Goal: Task Accomplishment & Management: Complete application form

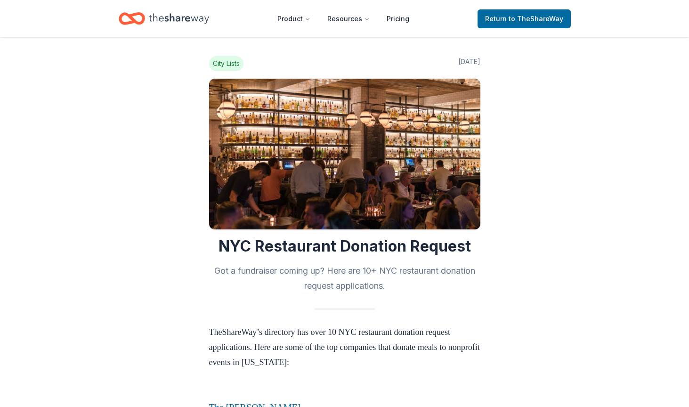
scroll to position [419, 0]
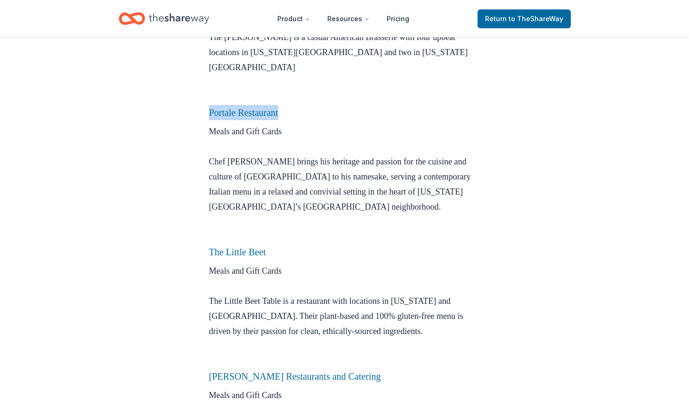
drag, startPoint x: 198, startPoint y: 99, endPoint x: 292, endPoint y: 98, distance: 93.7
click at [292, 98] on div "City Lists Jun 06, 2020 NYC Restaurant Donation Request Got a fundraiser coming…" at bounding box center [344, 217] width 301 height 1199
copy link "Portale Restaurant"
click at [266, 107] on link "Portale Restaurant" at bounding box center [243, 112] width 69 height 10
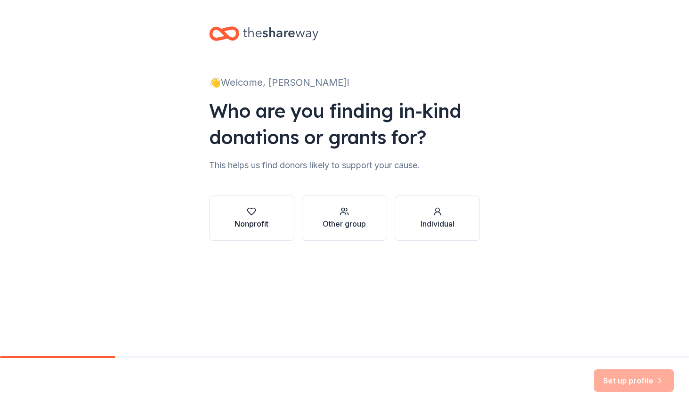
click at [272, 212] on button "Nonprofit" at bounding box center [251, 217] width 85 height 45
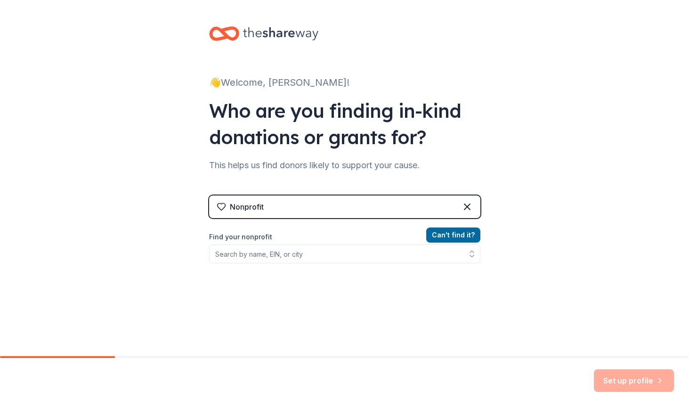
click at [274, 205] on div "Nonprofit" at bounding box center [344, 206] width 271 height 23
click at [264, 258] on input "Find your nonprofit" at bounding box center [344, 253] width 271 height 19
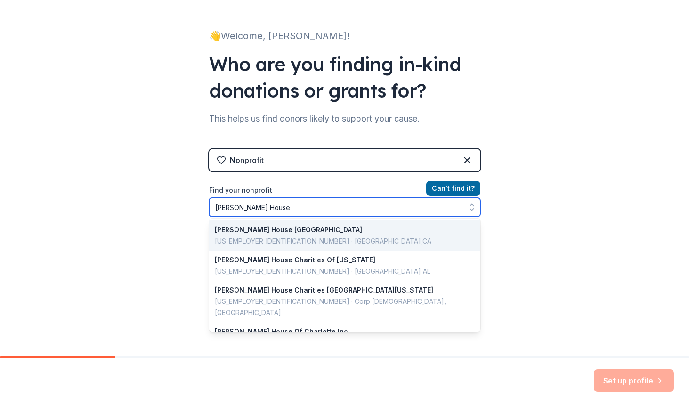
scroll to position [47, 0]
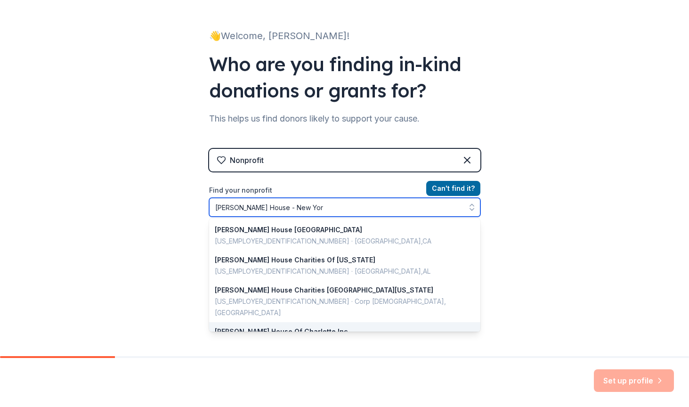
type input "Ronald McDonald House - New York"
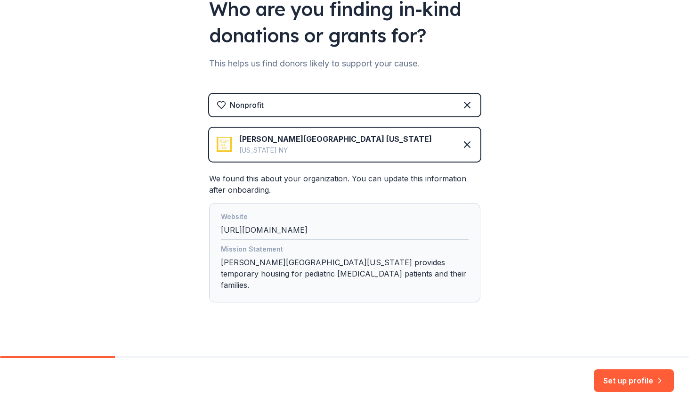
scroll to position [101, 0]
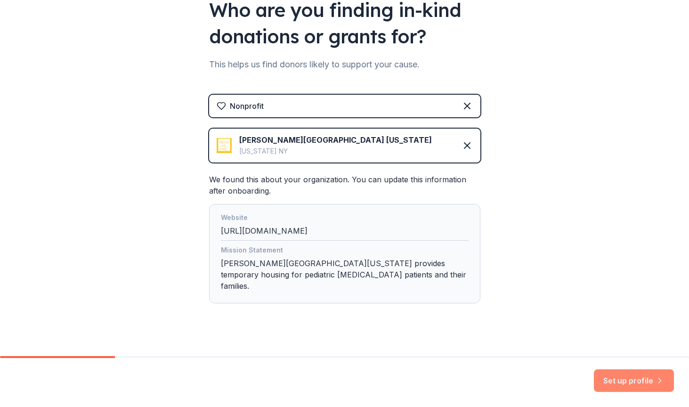
click at [634, 379] on button "Set up profile" at bounding box center [634, 380] width 80 height 23
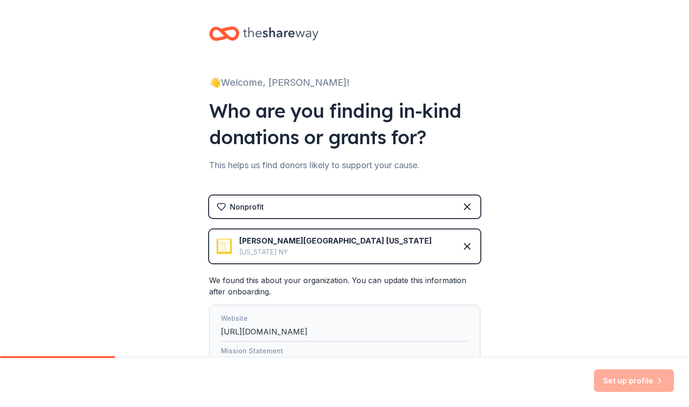
scroll to position [0, 0]
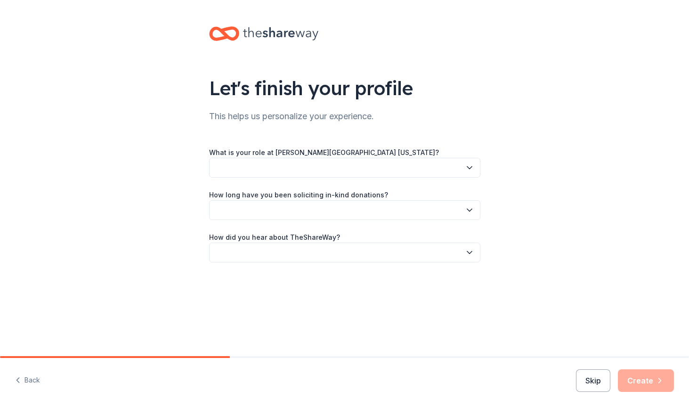
click at [397, 167] on button "button" at bounding box center [344, 168] width 271 height 20
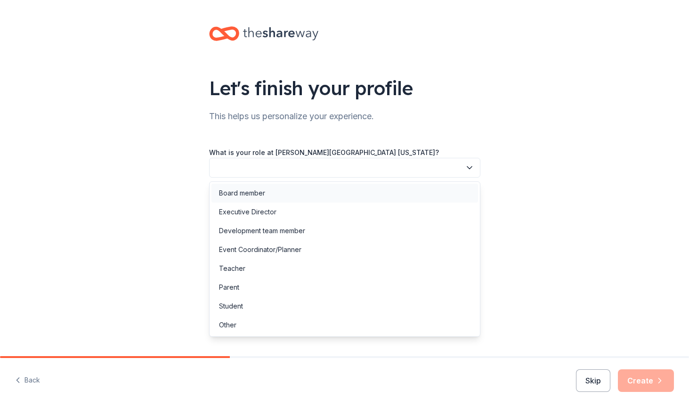
click at [394, 188] on div "Board member" at bounding box center [344, 193] width 266 height 19
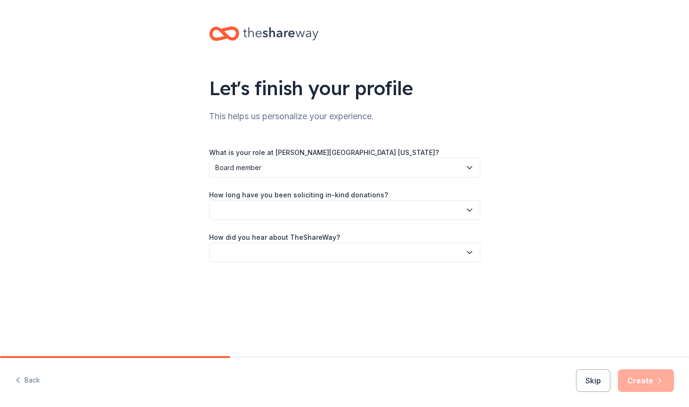
click at [390, 206] on button "button" at bounding box center [344, 210] width 271 height 20
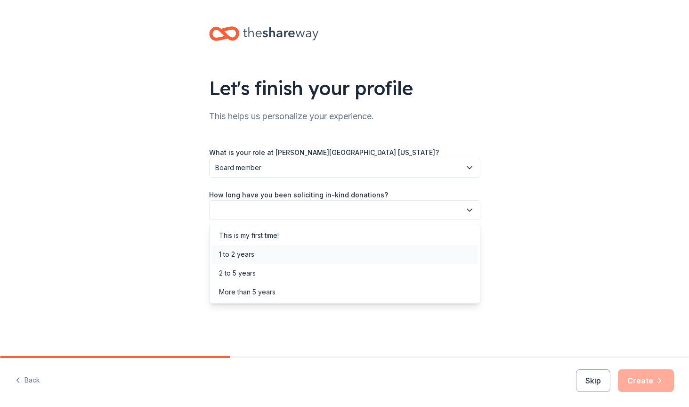
click at [381, 255] on div "1 to 2 years" at bounding box center [344, 254] width 266 height 19
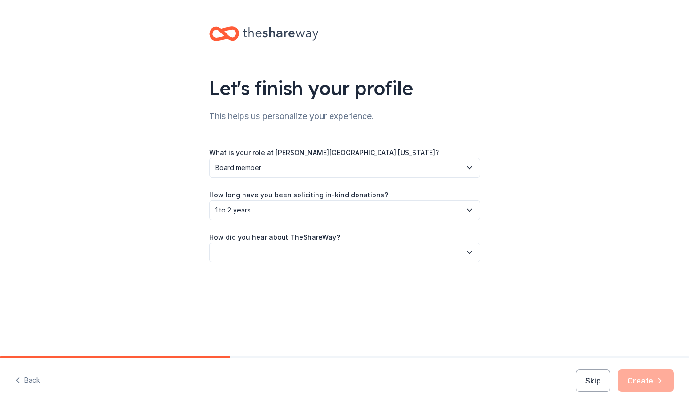
click at [381, 248] on button "button" at bounding box center [344, 252] width 271 height 20
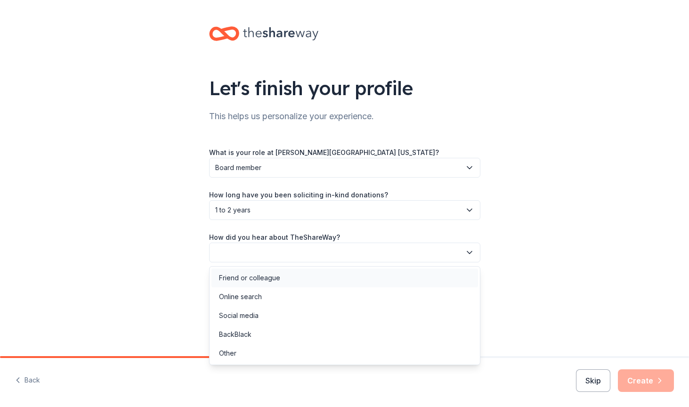
click at [375, 284] on div "Friend or colleague" at bounding box center [344, 277] width 266 height 19
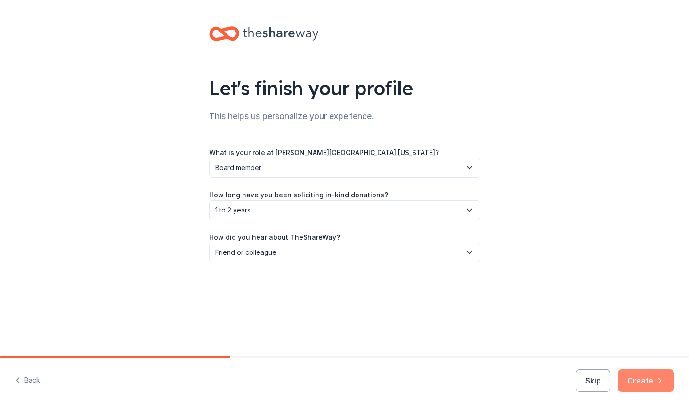
click at [640, 377] on button "Create" at bounding box center [646, 380] width 56 height 23
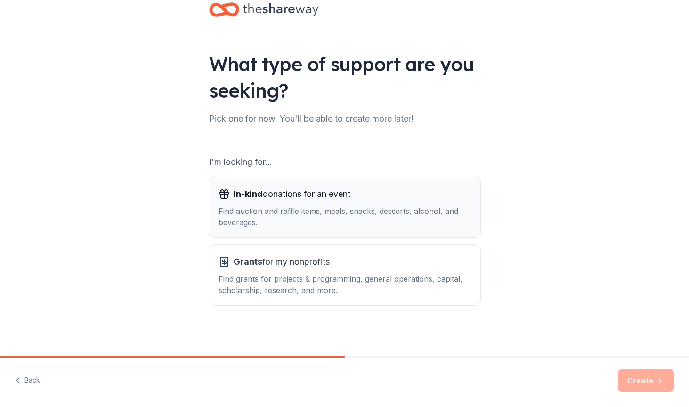
scroll to position [24, 0]
click at [379, 195] on div "In-kind donations for an event" at bounding box center [344, 193] width 252 height 15
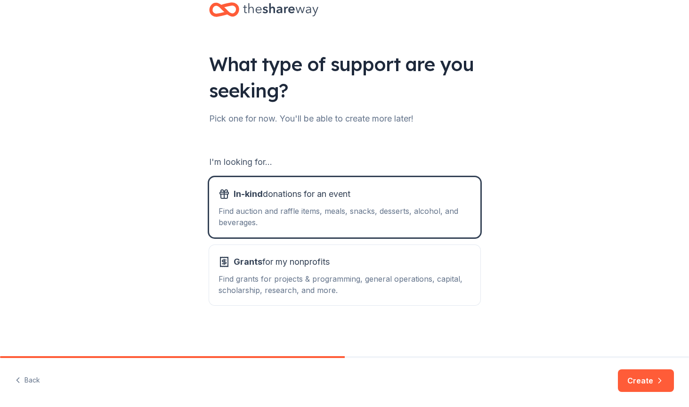
click at [639, 378] on button "Create" at bounding box center [646, 380] width 56 height 23
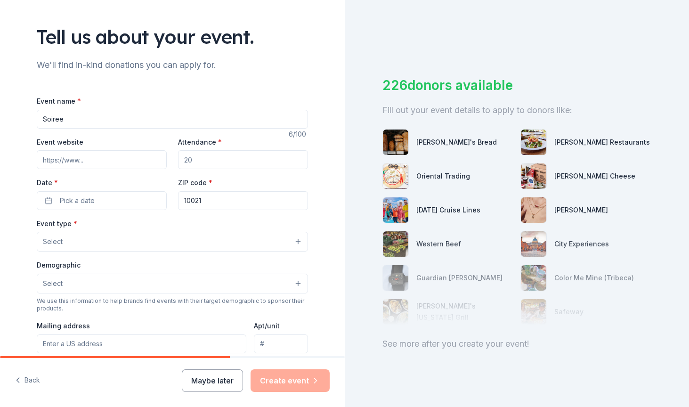
scroll to position [59, 0]
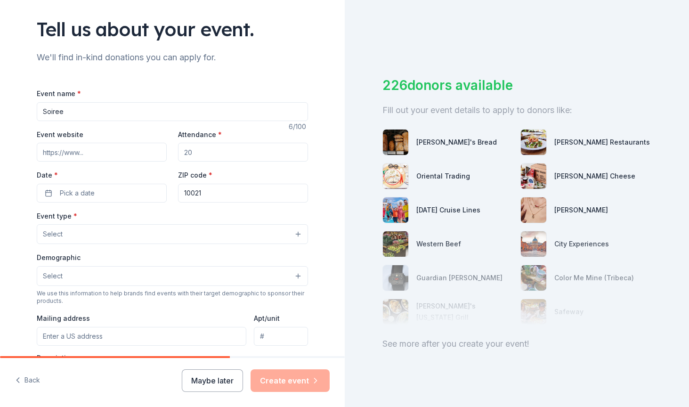
type input "Soiree"
click at [123, 153] on input "Event website" at bounding box center [102, 152] width 130 height 19
paste input "https://www.rmh-newyork.org/blogs/events/rmh-ny-boa-soiree"
type input "https://www.rmh-newyork.org/blogs/events/rmh-ny-boa-soiree"
click at [230, 153] on input "Attendance *" at bounding box center [243, 152] width 130 height 19
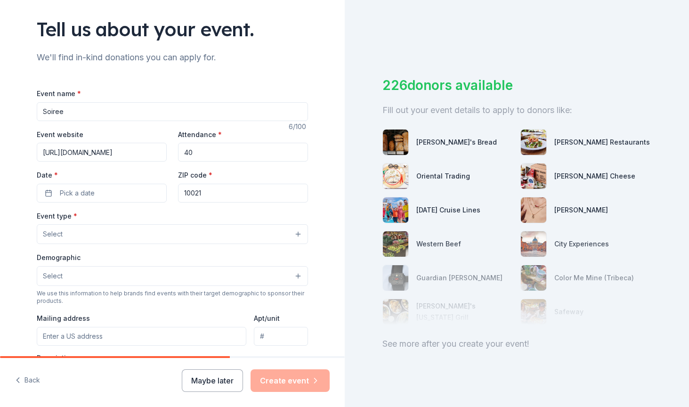
type input "4"
type input "350"
click at [118, 189] on button "Pick a date" at bounding box center [102, 193] width 130 height 19
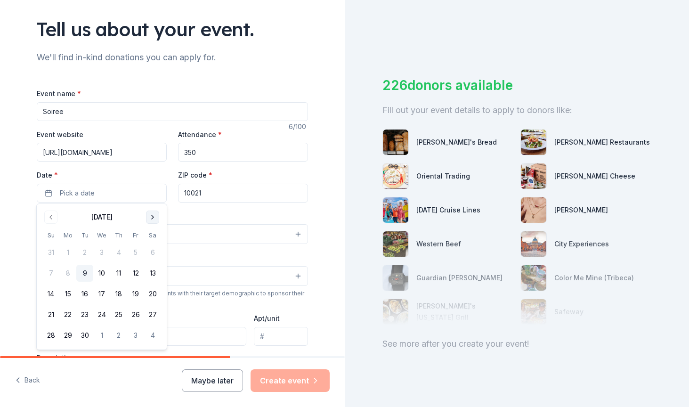
click at [155, 219] on button "Go to next month" at bounding box center [152, 216] width 13 height 13
click at [104, 291] on button "15" at bounding box center [101, 293] width 17 height 17
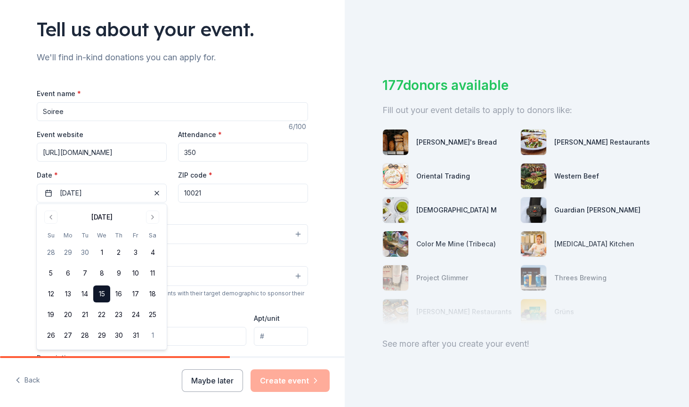
click at [220, 211] on div "Event type * Select" at bounding box center [172, 227] width 271 height 34
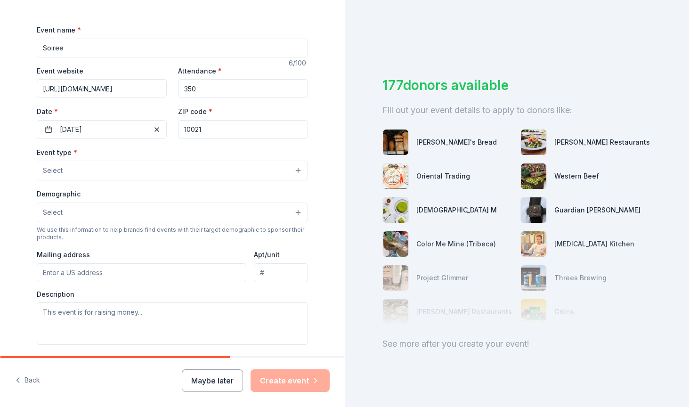
scroll to position [160, 0]
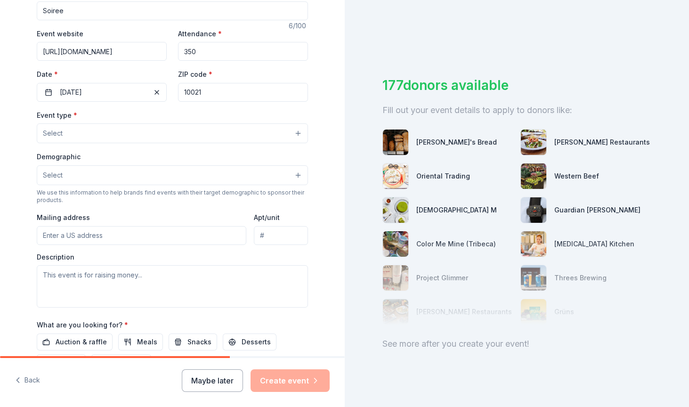
click at [202, 127] on button "Select" at bounding box center [172, 133] width 271 height 20
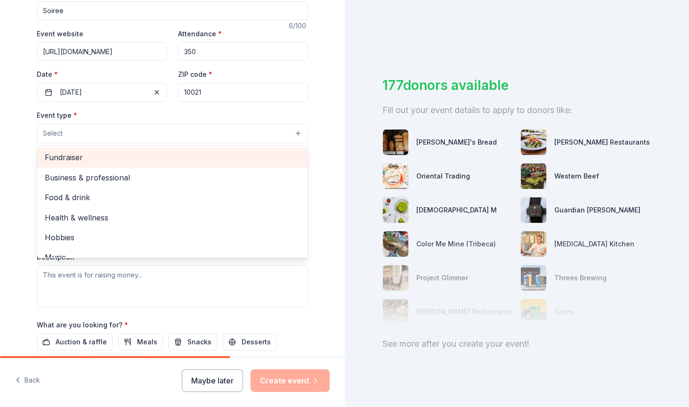
click at [197, 151] on span "Fundraiser" at bounding box center [172, 157] width 255 height 12
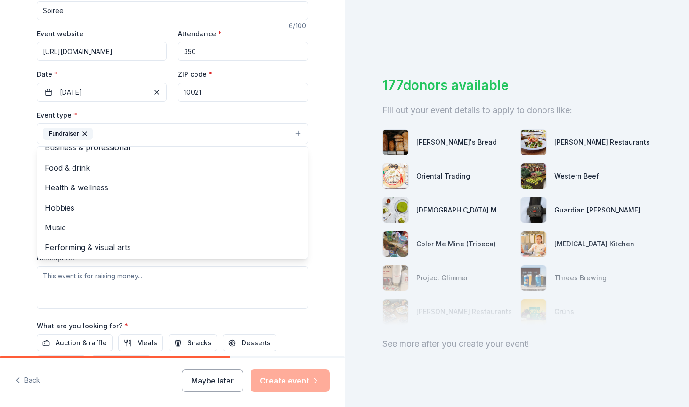
scroll to position [10, 0]
click at [12, 190] on div "Tell us about your event. We'll find in-kind donations you can apply for. Event…" at bounding box center [172, 154] width 345 height 628
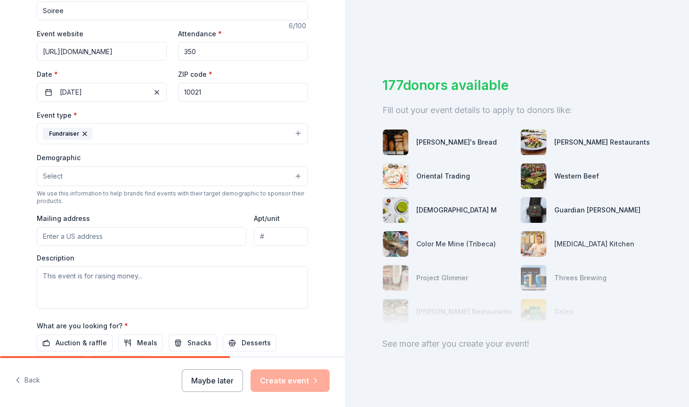
click at [92, 171] on button "Select" at bounding box center [172, 176] width 271 height 20
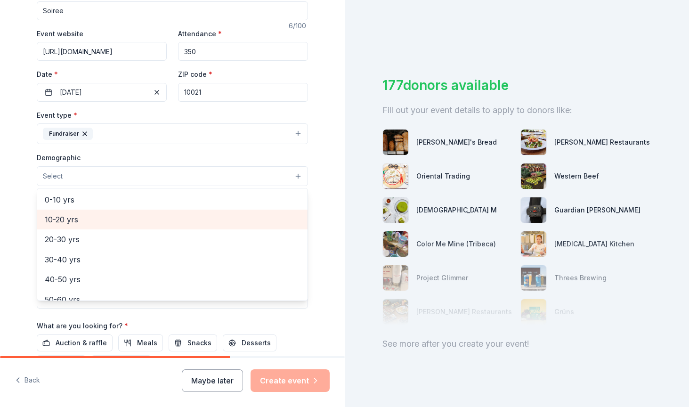
scroll to position [93, 0]
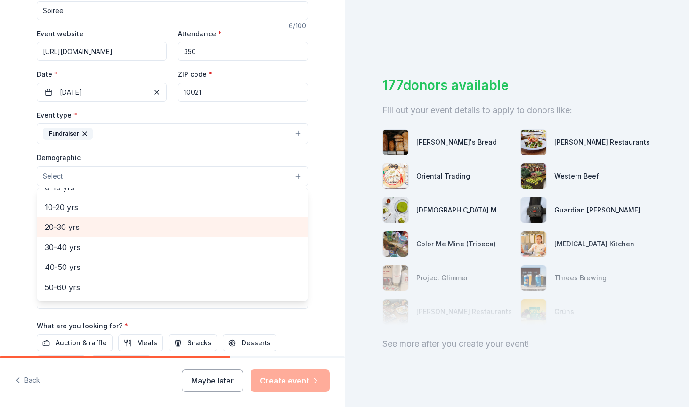
click at [98, 221] on span "20-30 yrs" at bounding box center [172, 227] width 255 height 12
click at [80, 226] on span "30-40 yrs" at bounding box center [172, 228] width 255 height 12
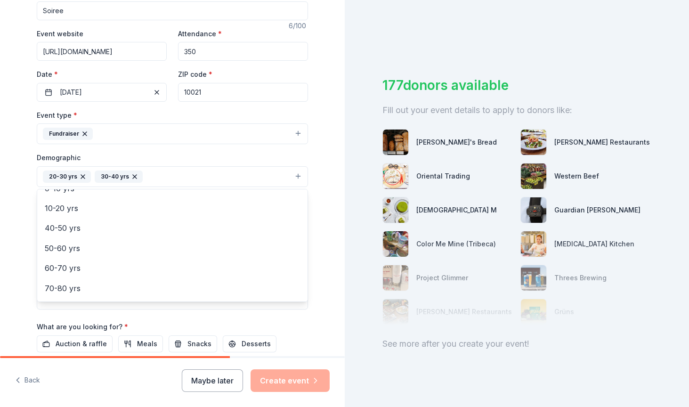
click at [16, 219] on div "Tell us about your event. We'll find in-kind donations you can apply for. Event…" at bounding box center [172, 154] width 345 height 628
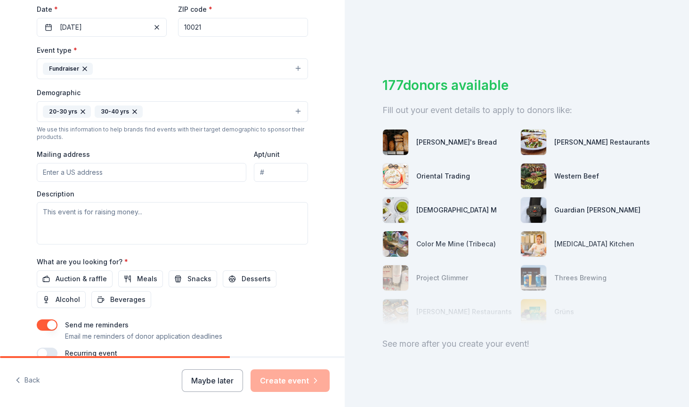
scroll to position [230, 0]
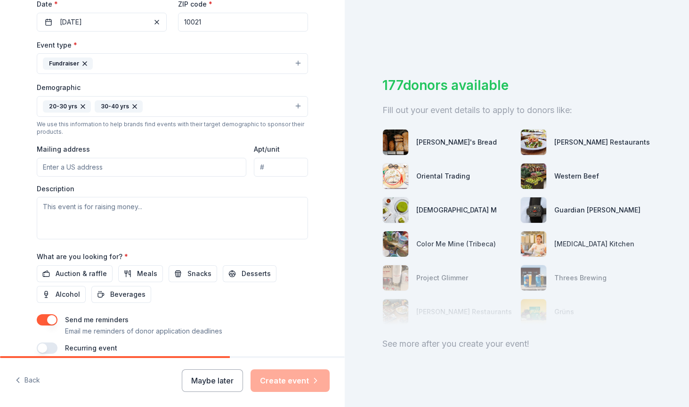
paste input "405 East 73rd St, NY, NY 10021"
type input "405 East 73rd St, NY, NY 10021"
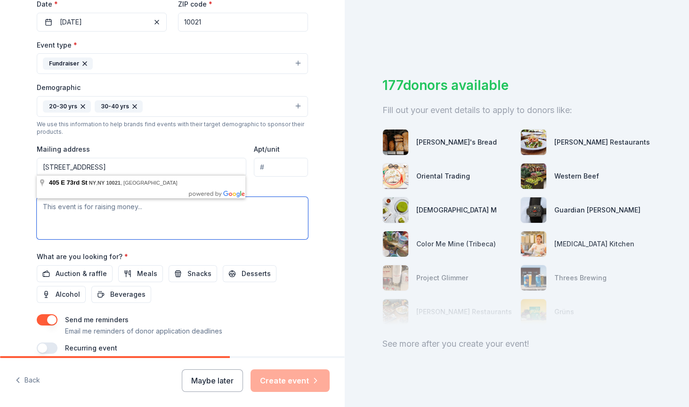
click at [180, 207] on textarea at bounding box center [172, 218] width 271 height 42
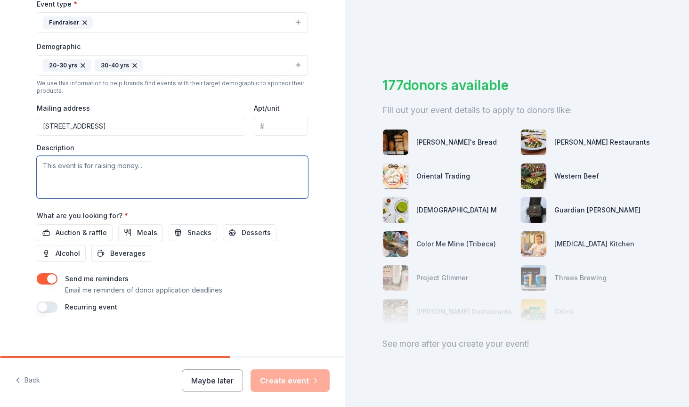
scroll to position [270, 0]
paste textarea "I’m a member of the Ronald McDonald House-New York Board of Associates, a group…"
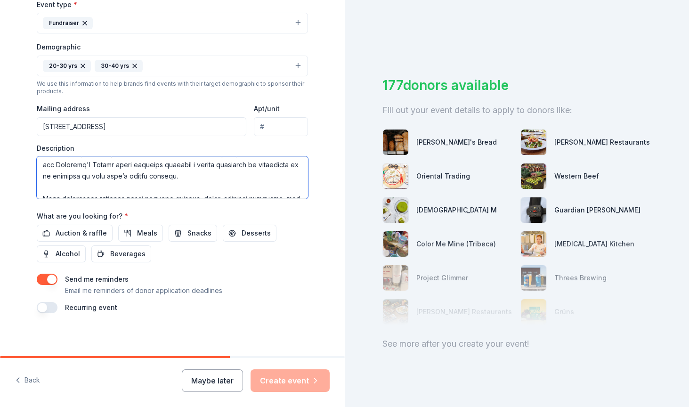
scroll to position [204, 0]
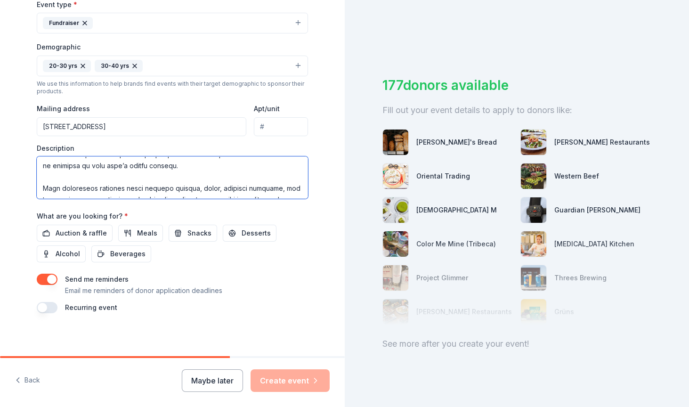
click at [230, 161] on textarea at bounding box center [172, 177] width 271 height 42
drag, startPoint x: 230, startPoint y: 161, endPoint x: 227, endPoint y: 183, distance: 21.8
click at [227, 183] on textarea at bounding box center [172, 177] width 271 height 42
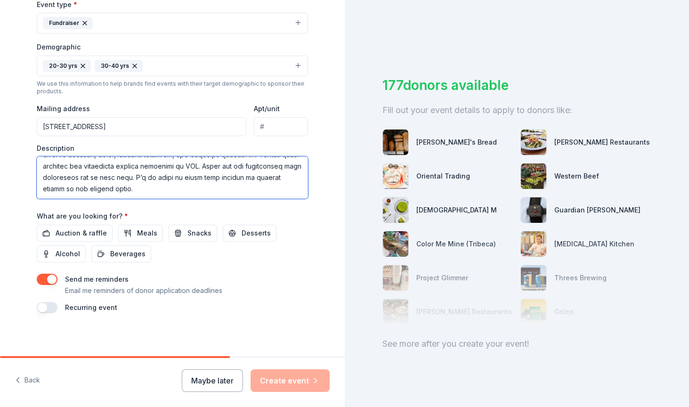
scroll to position [226, 0]
click at [209, 186] on textarea at bounding box center [172, 177] width 271 height 42
type textarea "I’m a member of the Ronald McDonald House-New York Board of Associates, a group…"
click at [291, 237] on div "Auction & raffle Meals Snacks Desserts Alcohol Beverages" at bounding box center [172, 244] width 271 height 38
click at [86, 225] on button "Auction & raffle" at bounding box center [75, 233] width 76 height 17
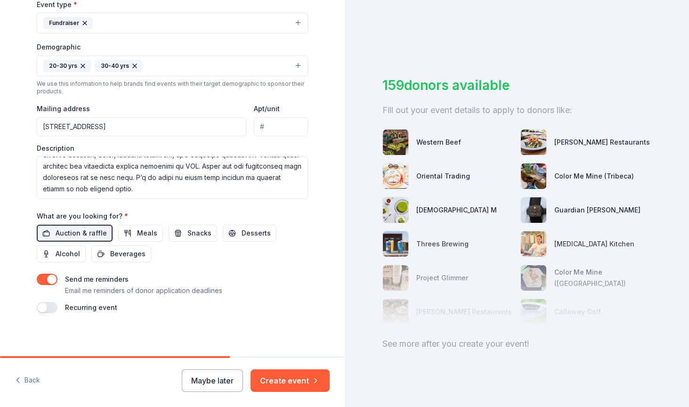
scroll to position [0, 0]
click at [51, 274] on button "button" at bounding box center [47, 279] width 21 height 11
click at [292, 378] on button "Create event" at bounding box center [289, 380] width 79 height 23
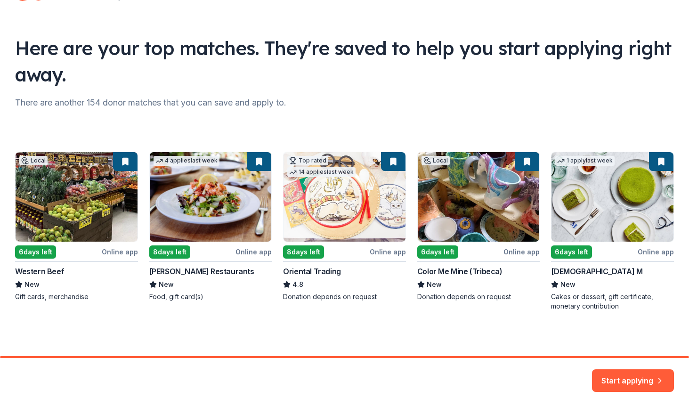
scroll to position [40, 0]
click at [500, 213] on div "Local 6 days left Online app Western Beef New Gift cards, merchandise 4 applies…" at bounding box center [344, 231] width 659 height 159
click at [613, 250] on div "Local 6 days left Online app Western Beef New Gift cards, merchandise 4 applies…" at bounding box center [344, 231] width 659 height 159
click at [617, 224] on div "Local 6 days left Online app Western Beef New Gift cards, merchandise 4 applies…" at bounding box center [344, 231] width 659 height 159
click at [643, 379] on button "Start applying" at bounding box center [633, 378] width 82 height 23
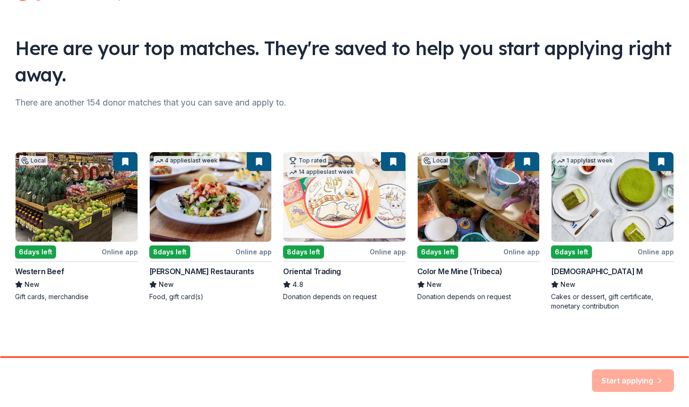
scroll to position [0, 0]
click at [527, 165] on div "Local 6 days left Online app Western Beef New Gift cards, merchandise 4 applies…" at bounding box center [344, 231] width 659 height 159
click at [672, 188] on div "Local 6 days left Online app Western Beef New Gift cards, merchandise 4 applies…" at bounding box center [344, 231] width 659 height 159
click at [646, 384] on div "Start applying" at bounding box center [633, 380] width 82 height 23
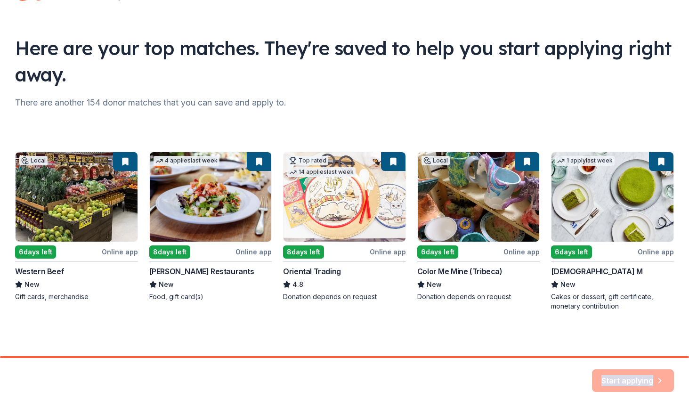
click at [646, 384] on div "Start applying" at bounding box center [633, 380] width 82 height 23
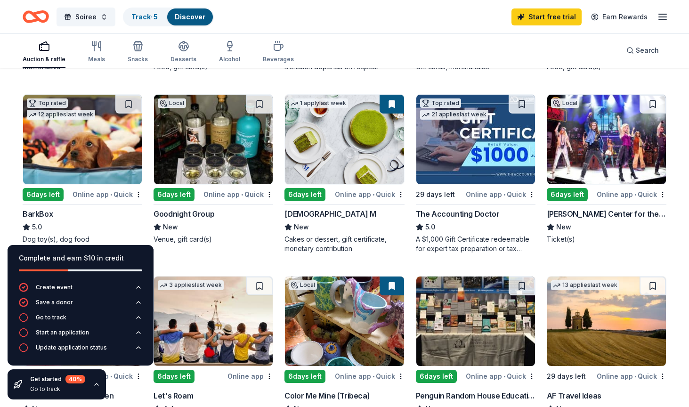
scroll to position [253, 0]
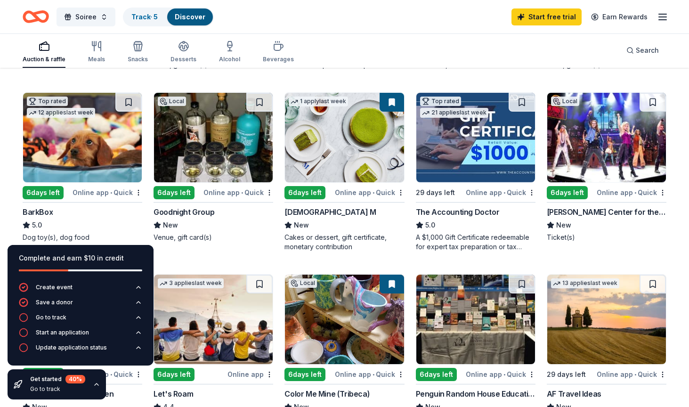
click at [344, 159] on img at bounding box center [344, 137] width 119 height 89
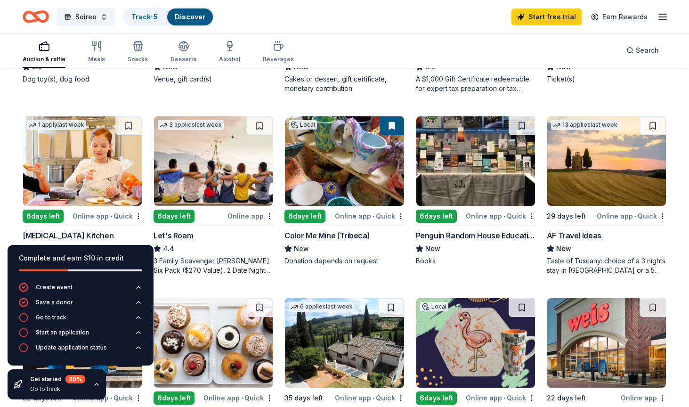
scroll to position [421, 0]
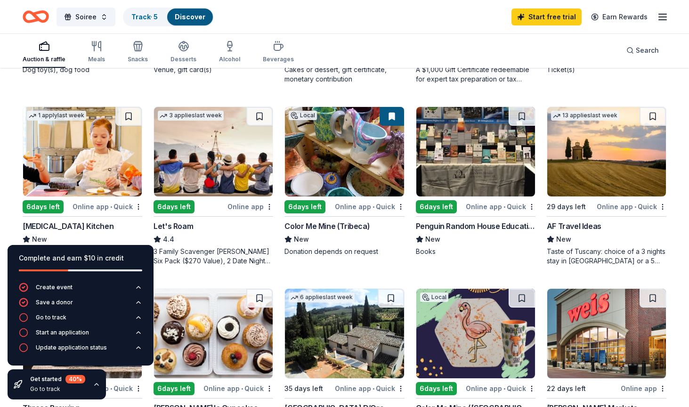
click at [74, 147] on img at bounding box center [82, 151] width 119 height 89
click at [323, 168] on img at bounding box center [344, 151] width 119 height 89
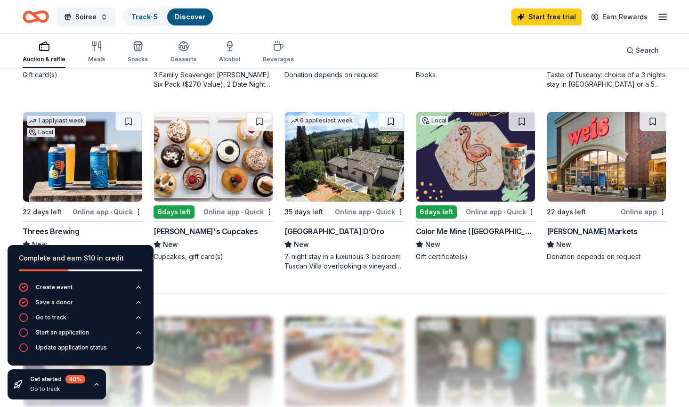
scroll to position [604, 0]
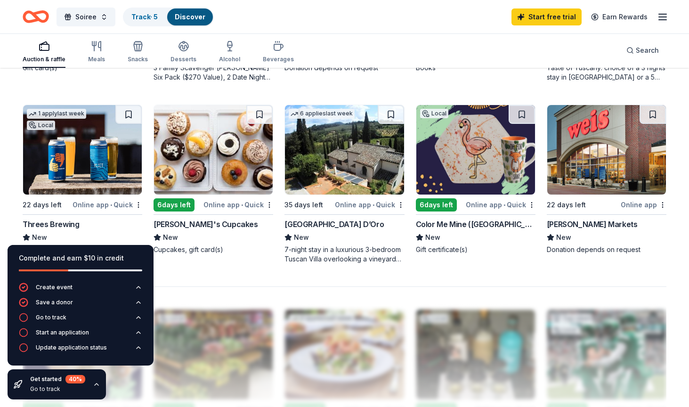
click at [472, 153] on img at bounding box center [475, 149] width 119 height 89
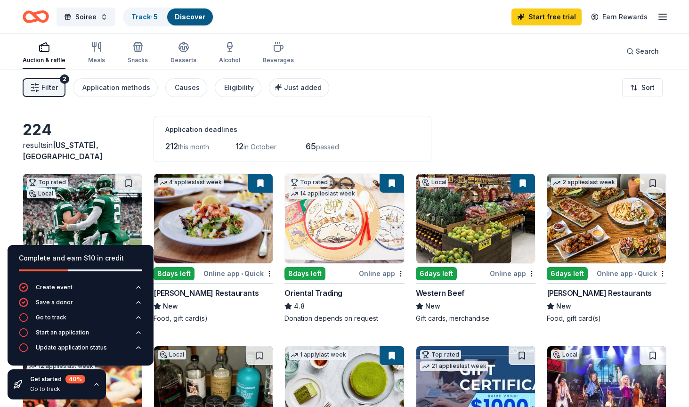
scroll to position [0, 0]
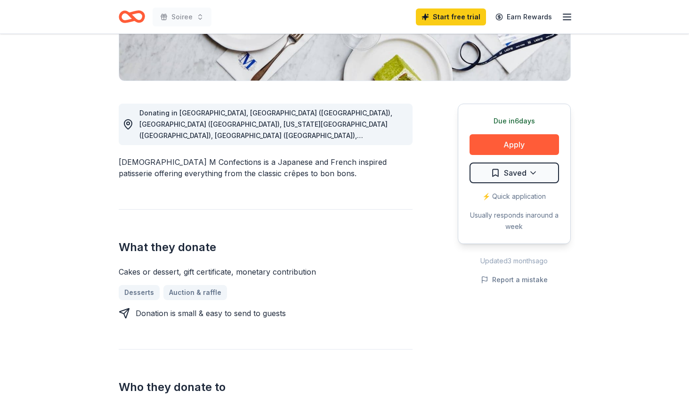
scroll to position [205, 0]
click at [528, 145] on button "Apply" at bounding box center [513, 144] width 89 height 21
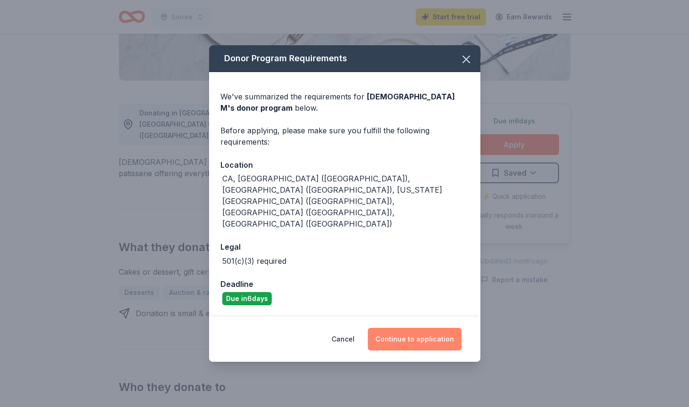
click at [425, 328] on button "Continue to application" at bounding box center [415, 339] width 94 height 23
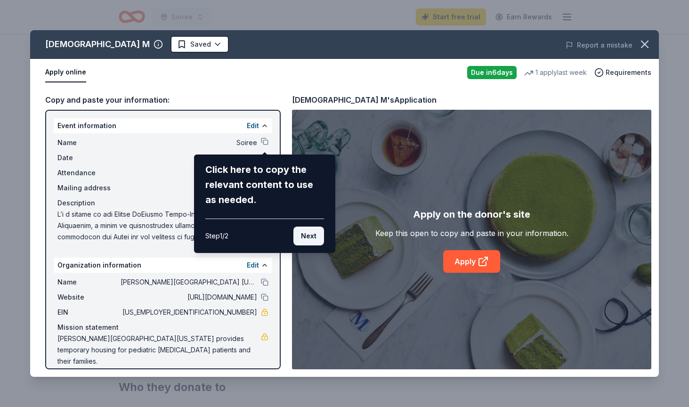
click at [304, 234] on button "Next" at bounding box center [308, 235] width 31 height 19
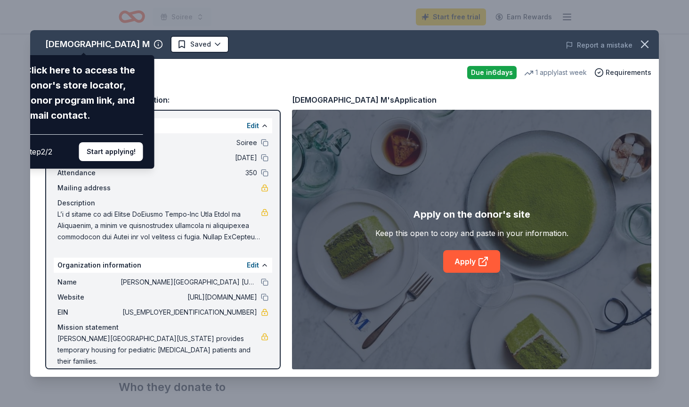
click at [472, 262] on div "Lady M Click here to access the donor's store locator, donor program link, and …" at bounding box center [344, 203] width 628 height 346
click at [478, 257] on div "Lady M Click here to access the donor's store locator, donor program link, and …" at bounding box center [344, 203] width 628 height 346
click at [118, 142] on button "Start applying!" at bounding box center [111, 151] width 64 height 19
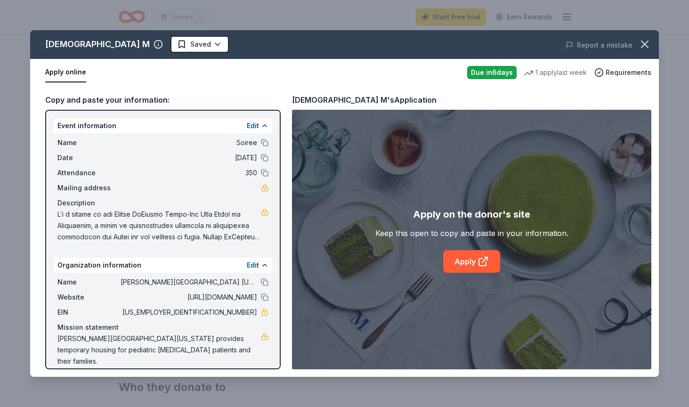
click at [473, 271] on div "Lady M Saved Report a mistake Apply online Due in 6 days 1 apply last week Requ…" at bounding box center [344, 203] width 628 height 346
click at [216, 257] on div "Event information Edit Name Soiree Date 10/15/25 Attendance 350 Mailing address…" at bounding box center [162, 239] width 235 height 259
click at [461, 261] on link "Apply" at bounding box center [471, 261] width 57 height 23
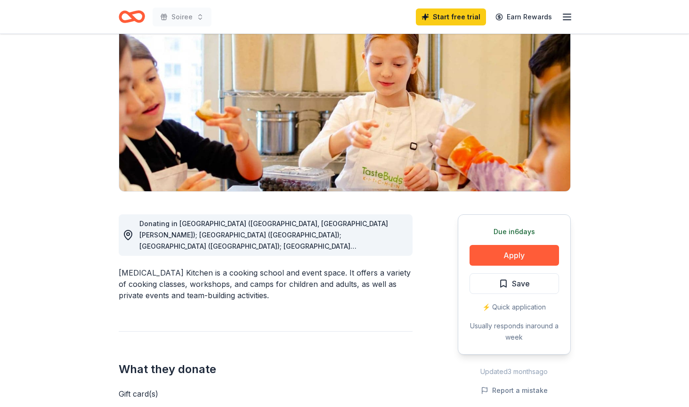
scroll to position [109, 0]
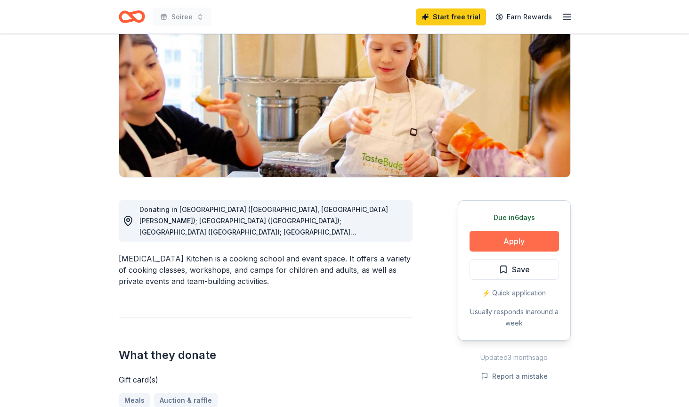
click at [528, 240] on button "Apply" at bounding box center [513, 241] width 89 height 21
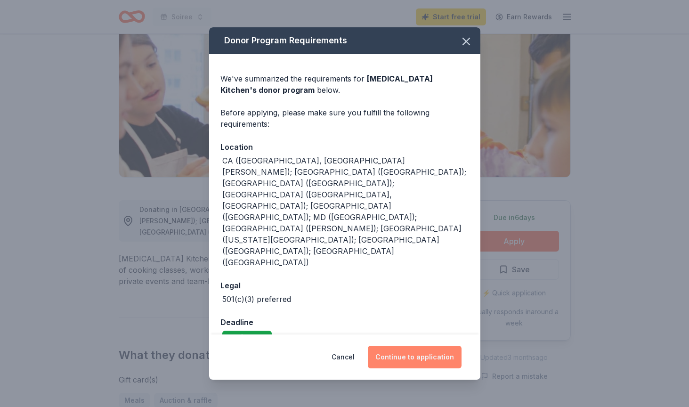
click at [435, 346] on button "Continue to application" at bounding box center [415, 357] width 94 height 23
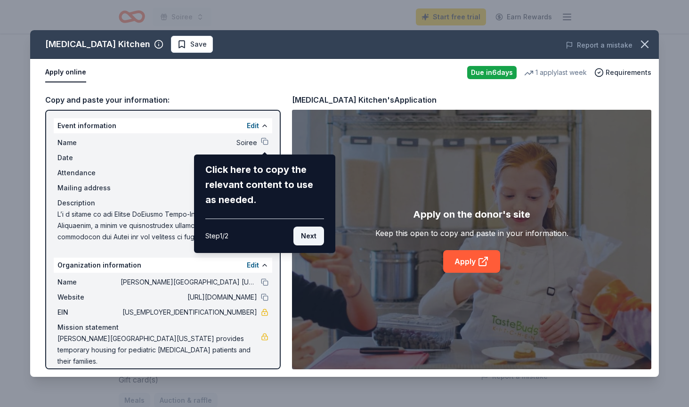
click at [305, 239] on button "Next" at bounding box center [308, 235] width 31 height 19
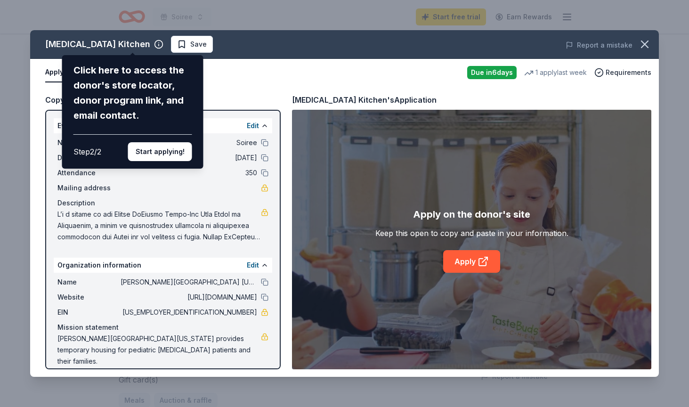
click at [467, 262] on div "Taste Buds Kitchen Click here to access the donor's store locator, donor progra…" at bounding box center [344, 203] width 628 height 346
click at [484, 263] on div "Taste Buds Kitchen Click here to access the donor's store locator, donor progra…" at bounding box center [344, 203] width 628 height 346
click at [160, 116] on div "Click here to access the donor's store locator, donor program link, and email c…" at bounding box center [132, 111] width 141 height 113
click at [161, 142] on button "Start applying!" at bounding box center [160, 151] width 64 height 19
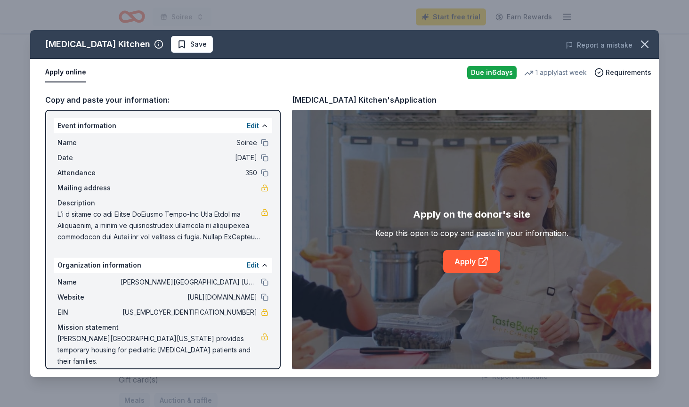
click at [472, 264] on div "Taste Buds Kitchen Save Report a mistake Apply online Due in 6 days 1 apply las…" at bounding box center [344, 203] width 628 height 346
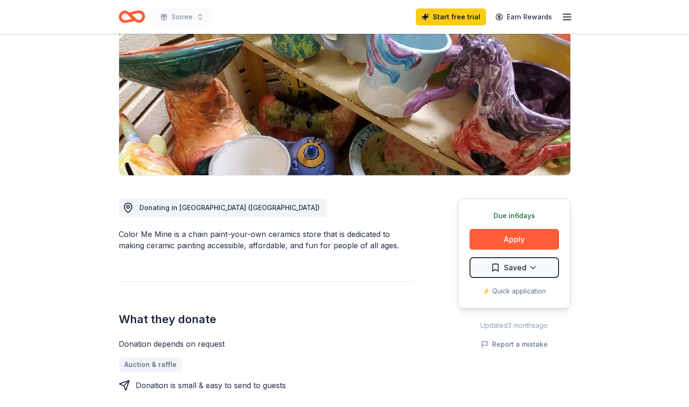
scroll to position [112, 0]
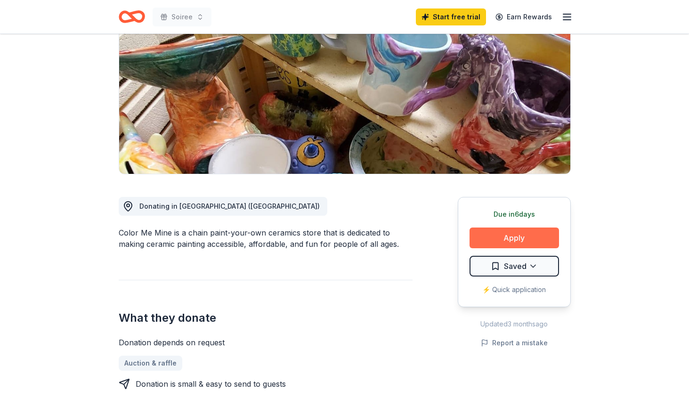
click at [496, 238] on button "Apply" at bounding box center [513, 237] width 89 height 21
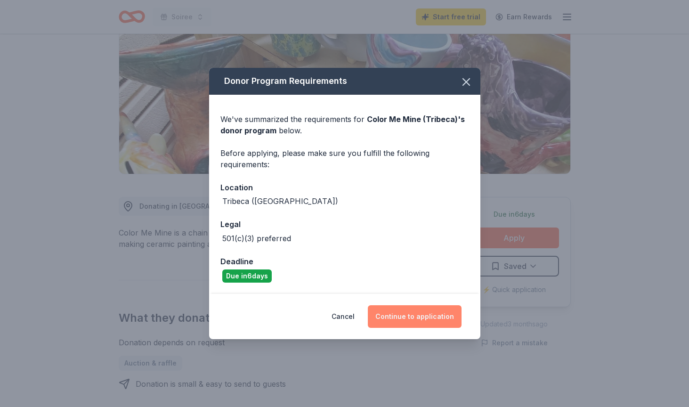
click at [392, 306] on button "Continue to application" at bounding box center [415, 316] width 94 height 23
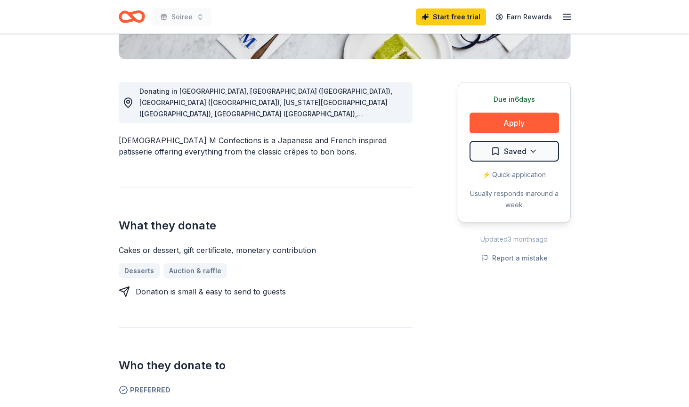
scroll to position [233, 0]
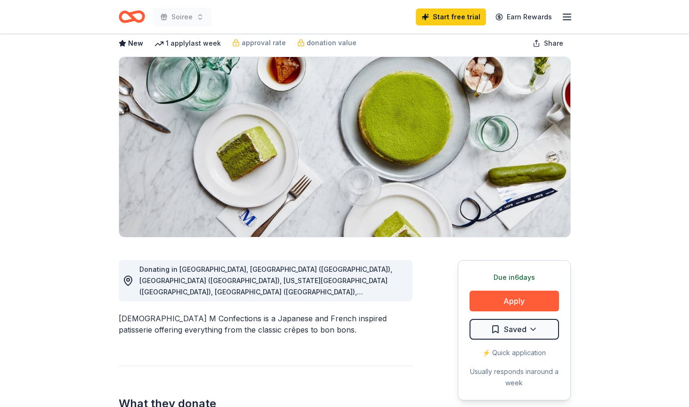
scroll to position [62, 0]
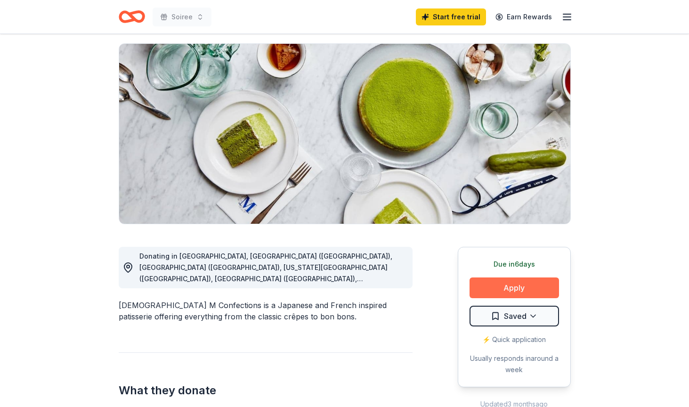
click at [513, 286] on button "Apply" at bounding box center [513, 287] width 89 height 21
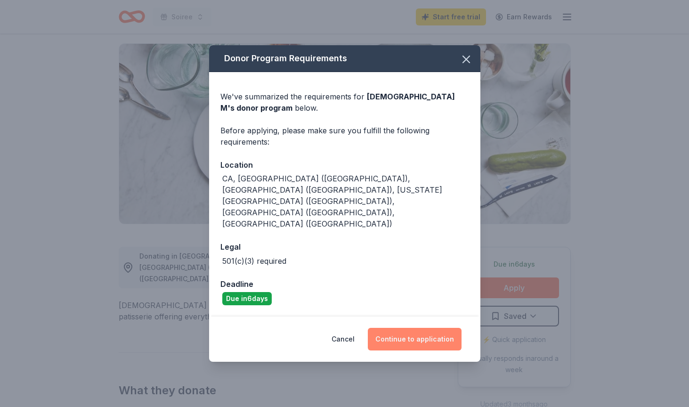
click at [435, 328] on button "Continue to application" at bounding box center [415, 339] width 94 height 23
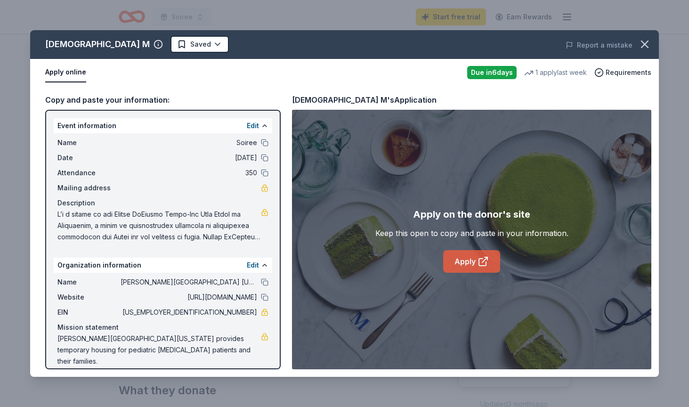
click at [475, 257] on link "Apply" at bounding box center [471, 261] width 57 height 23
